Goal: Task Accomplishment & Management: Manage account settings

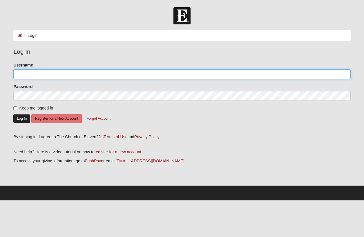
type input "dannett.king@gmail.com"
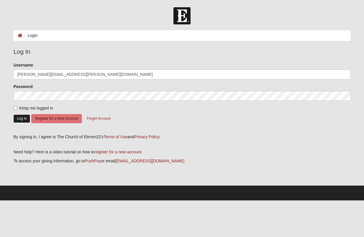
click at [20, 119] on button "Log In" at bounding box center [21, 118] width 17 height 8
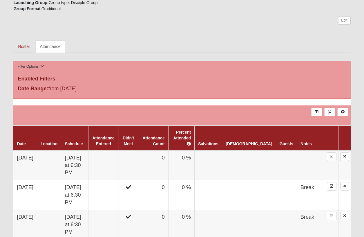
scroll to position [325, 0]
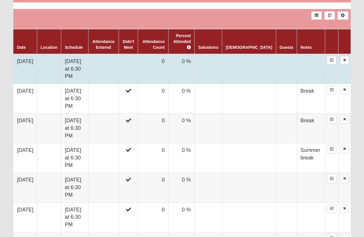
click at [119, 61] on td at bounding box center [103, 69] width 30 height 30
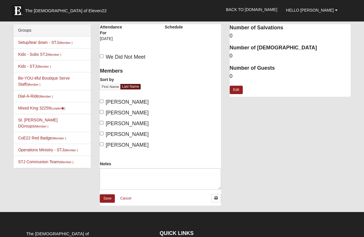
click at [135, 58] on span "We Did Not Meet" at bounding box center [126, 57] width 40 height 6
click at [104, 58] on input "We Did Not Meet" at bounding box center [102, 56] width 4 height 4
checkbox input "true"
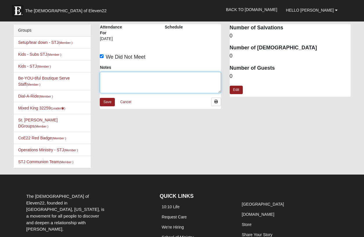
click at [159, 85] on textarea "Notes" at bounding box center [160, 82] width 121 height 21
type textarea "L"
type textarea "B"
type textarea "On a break. Starting back up Aug 20"
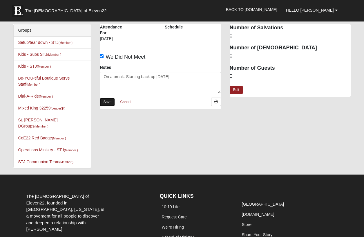
click at [110, 98] on link "Save" at bounding box center [107, 102] width 15 height 8
